Goal: Find contact information: Find contact information

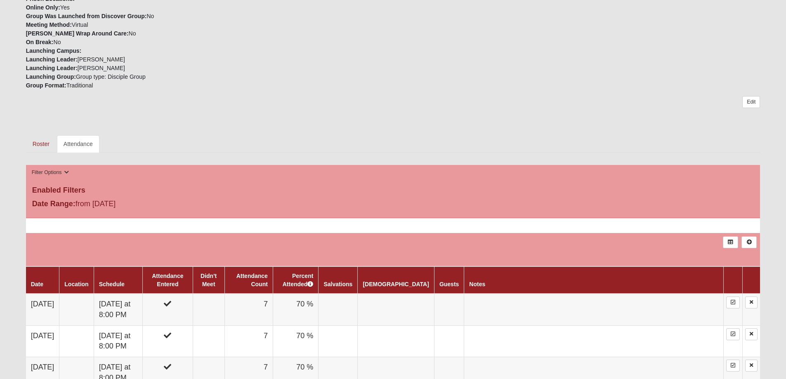
scroll to position [165, 0]
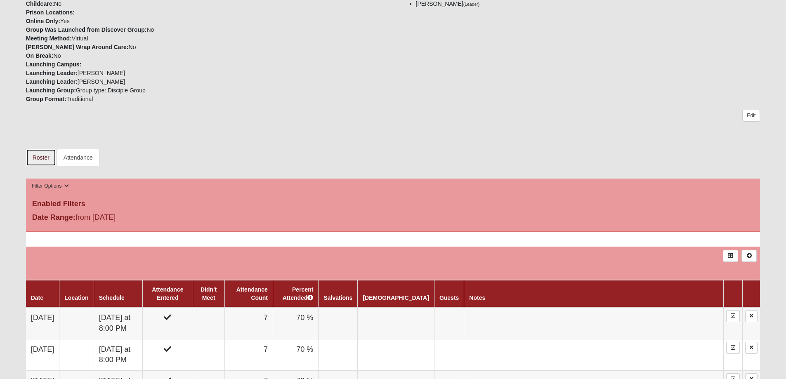
click at [41, 157] on link "Roster" at bounding box center [41, 157] width 30 height 17
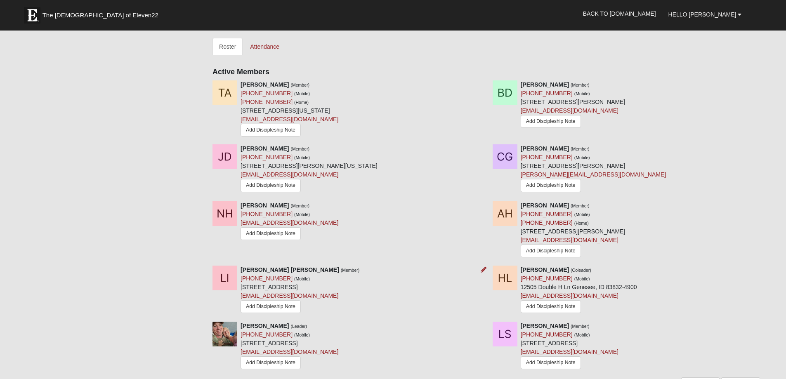
scroll to position [289, 0]
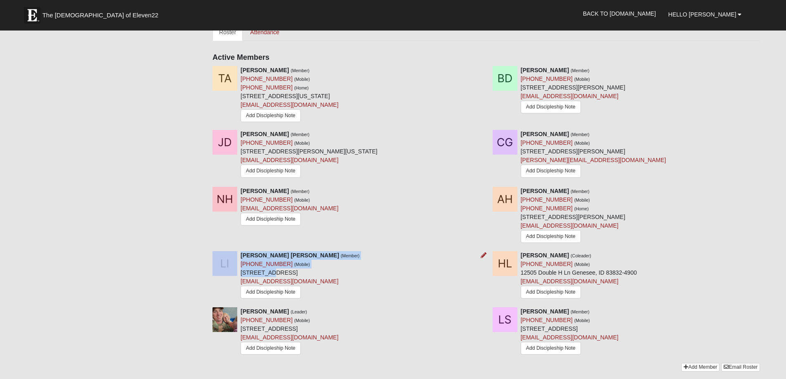
drag, startPoint x: 239, startPoint y: 272, endPoint x: 276, endPoint y: 275, distance: 36.9
click at [276, 275] on div "[PERSON_NAME] [PERSON_NAME] (Member) [PHONE_NUMBER] (Mobile) [STREET_ADDRESS] […" at bounding box center [346, 276] width 280 height 50
click at [411, 273] on div "[PERSON_NAME] [PERSON_NAME] (Member) [PHONE_NUMBER] (Mobile) [STREET_ADDRESS] […" at bounding box center [346, 276] width 280 height 50
drag, startPoint x: 394, startPoint y: 274, endPoint x: 402, endPoint y: 271, distance: 8.4
click at [403, 272] on div "[PERSON_NAME] [PERSON_NAME] (Member) [PHONE_NUMBER] (Mobile) [STREET_ADDRESS] […" at bounding box center [346, 276] width 280 height 50
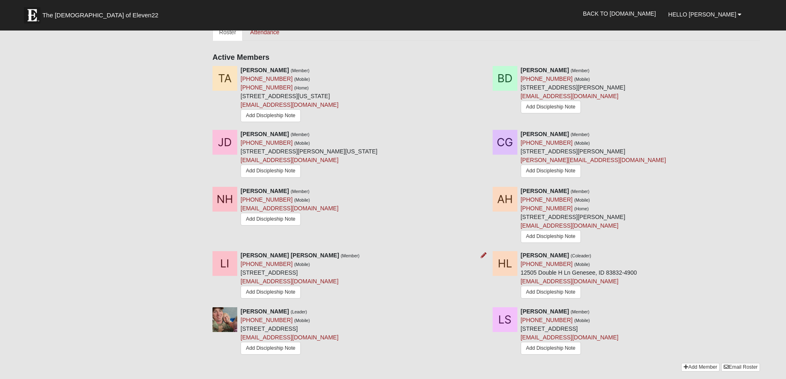
click at [403, 271] on div "[PERSON_NAME] [PERSON_NAME] (Member) [PHONE_NUMBER] (Mobile) [STREET_ADDRESS] […" at bounding box center [346, 276] width 280 height 50
click at [359, 274] on div "[PERSON_NAME] [PERSON_NAME] (Member) [PHONE_NUMBER] (Mobile) [STREET_ADDRESS] […" at bounding box center [300, 276] width 119 height 50
drag, startPoint x: 389, startPoint y: 273, endPoint x: 366, endPoint y: 275, distance: 23.2
click at [366, 275] on div "[PERSON_NAME] [PERSON_NAME] (Member) [PHONE_NUMBER] (Mobile) [STREET_ADDRESS] […" at bounding box center [346, 276] width 280 height 50
click at [328, 269] on div "[PERSON_NAME] [PERSON_NAME] (Member) [PHONE_NUMBER] (Mobile) [STREET_ADDRESS] […" at bounding box center [300, 276] width 119 height 50
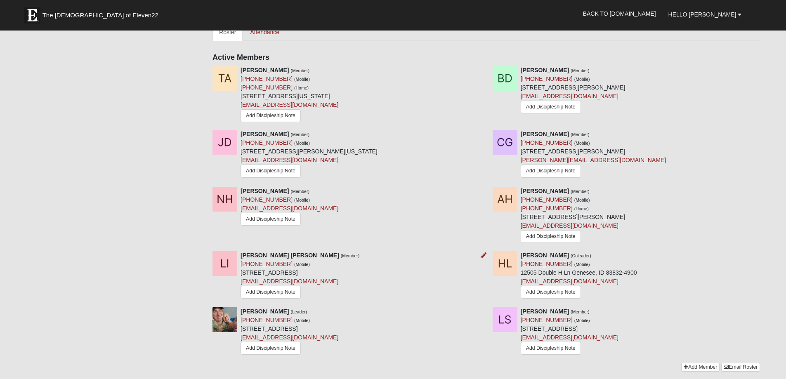
click at [311, 263] on div "[PERSON_NAME] [PERSON_NAME] (Member) [PHONE_NUMBER] (Mobile) [STREET_ADDRESS] […" at bounding box center [300, 276] width 119 height 50
drag, startPoint x: 241, startPoint y: 274, endPoint x: 388, endPoint y: 273, distance: 147.7
click at [359, 273] on div "[PERSON_NAME] [PERSON_NAME] (Member) [PHONE_NUMBER] (Mobile) [STREET_ADDRESS] […" at bounding box center [300, 276] width 119 height 50
copy div "[STREET_ADDRESS]"
